Goal: Task Accomplishment & Management: Use online tool/utility

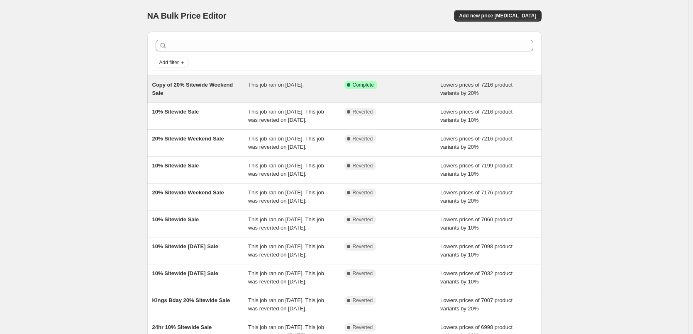
click at [176, 82] on span "Copy of 20% Sitewide Weekend Sale" at bounding box center [192, 89] width 81 height 15
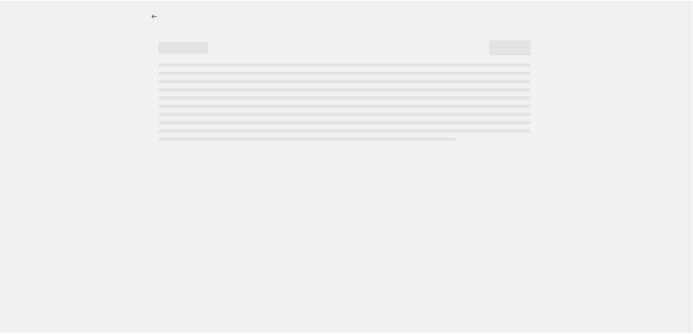
select select "percentage"
select select "vendor"
select select "not_equal"
select select "collection"
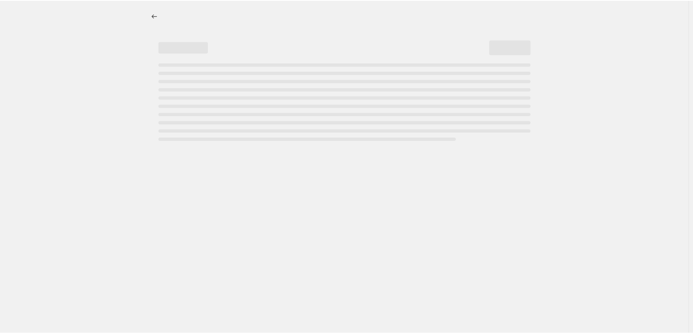
select select "not_equal"
select select "collection"
select select "not_equal"
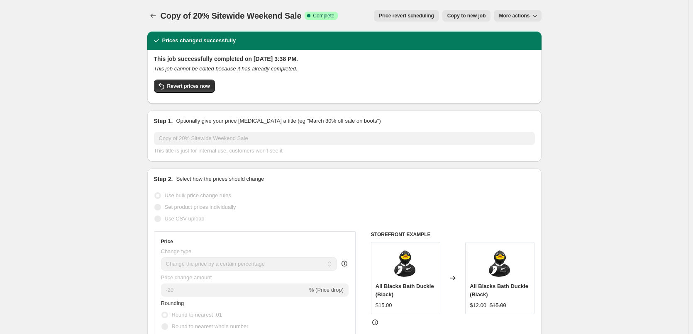
click at [401, 18] on span "Price revert scheduling" at bounding box center [406, 15] width 55 height 7
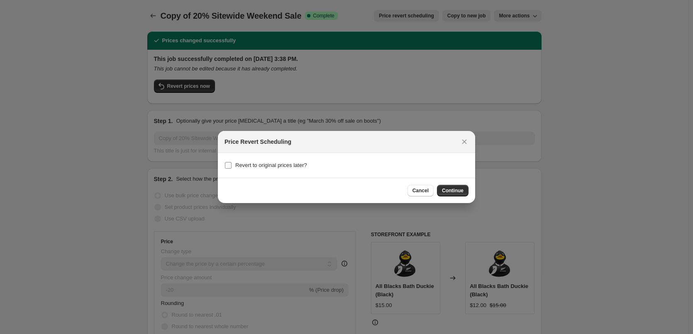
click at [301, 167] on span "Revert to original prices later?" at bounding box center [271, 165] width 72 height 6
click at [231, 167] on input "Revert to original prices later?" at bounding box center [228, 165] width 7 height 7
checkbox input "true"
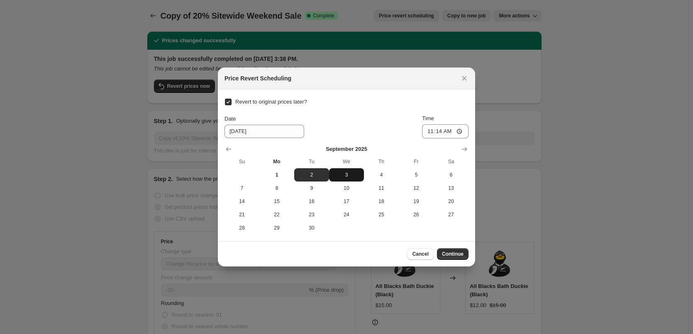
click at [336, 178] on span "3" at bounding box center [346, 175] width 28 height 7
type input "[DATE]"
click at [429, 131] on input "11:14" at bounding box center [445, 131] width 46 height 14
type input "00:01"
click at [306, 181] on button "2" at bounding box center [311, 174] width 35 height 13
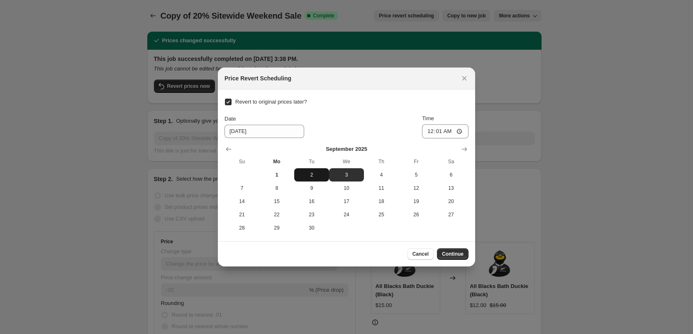
type input "[DATE]"
click at [457, 255] on span "Continue" at bounding box center [453, 254] width 22 height 7
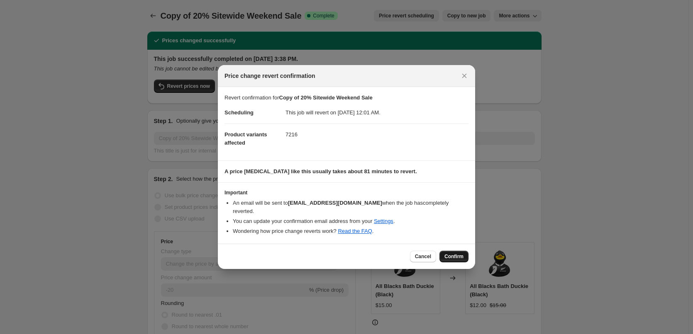
click at [451, 253] on span "Confirm" at bounding box center [453, 256] width 19 height 7
